Goal: Transaction & Acquisition: Purchase product/service

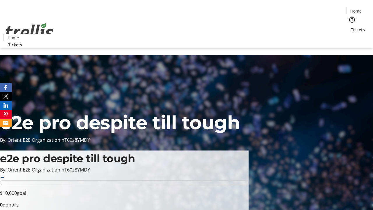
click at [351, 27] on span "Tickets" at bounding box center [358, 30] width 14 height 6
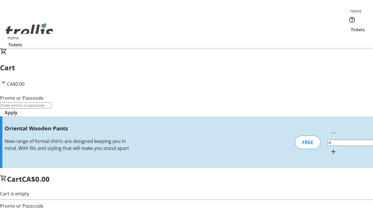
click at [330, 148] on mat-icon "Increment by one" at bounding box center [333, 151] width 7 height 7
type input "1"
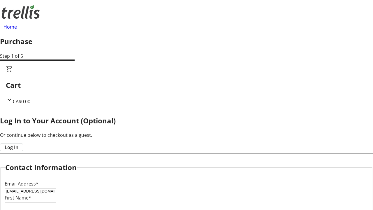
type input "[EMAIL_ADDRESS][DOMAIN_NAME]"
type input "Isac"
type input "[PERSON_NAME]"
